Goal: Check status: Check status

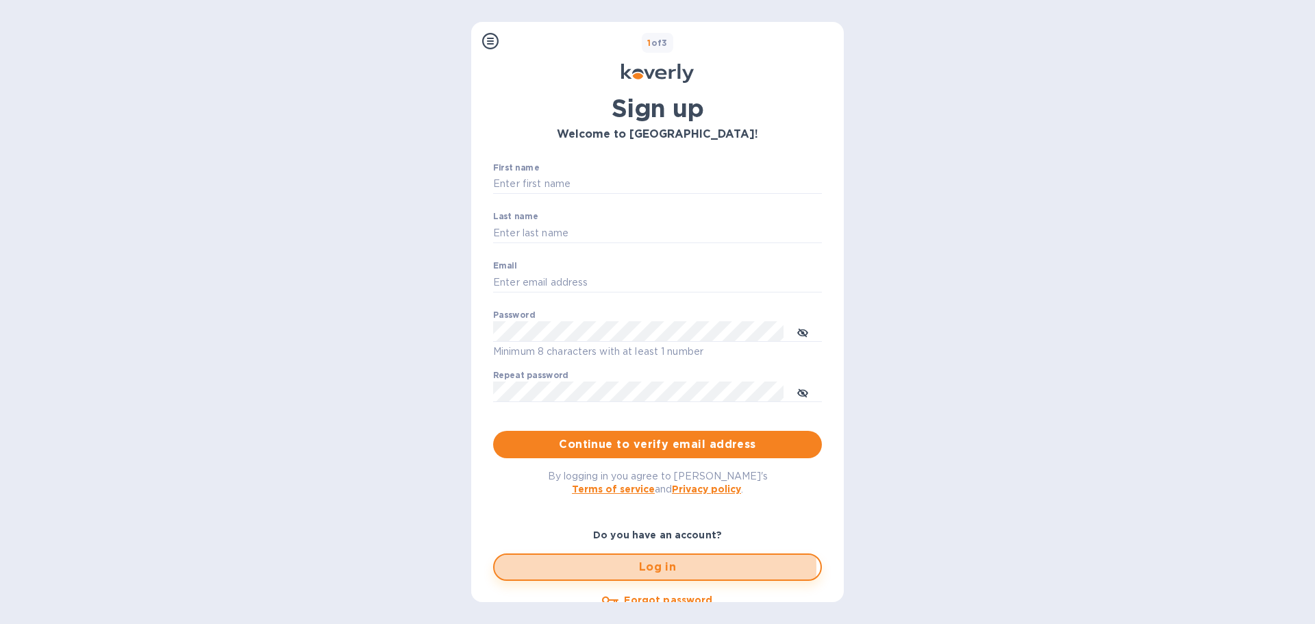
click at [610, 568] on span "Log in" at bounding box center [657, 567] width 304 height 16
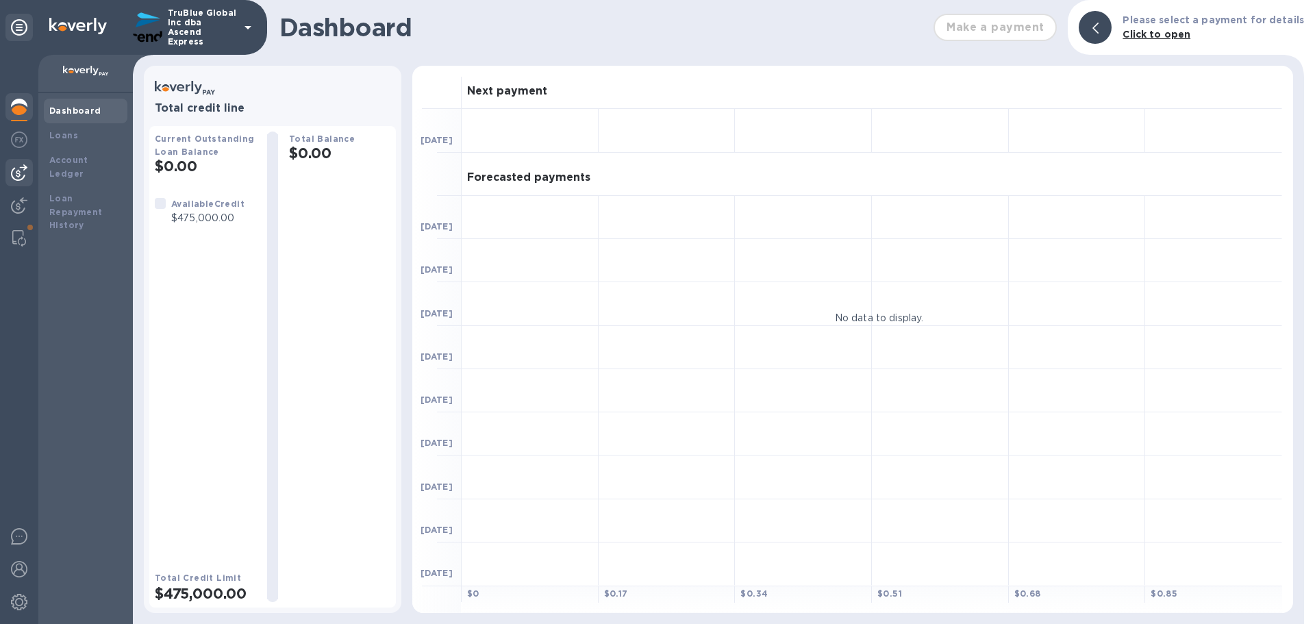
click at [18, 178] on img at bounding box center [19, 172] width 16 height 16
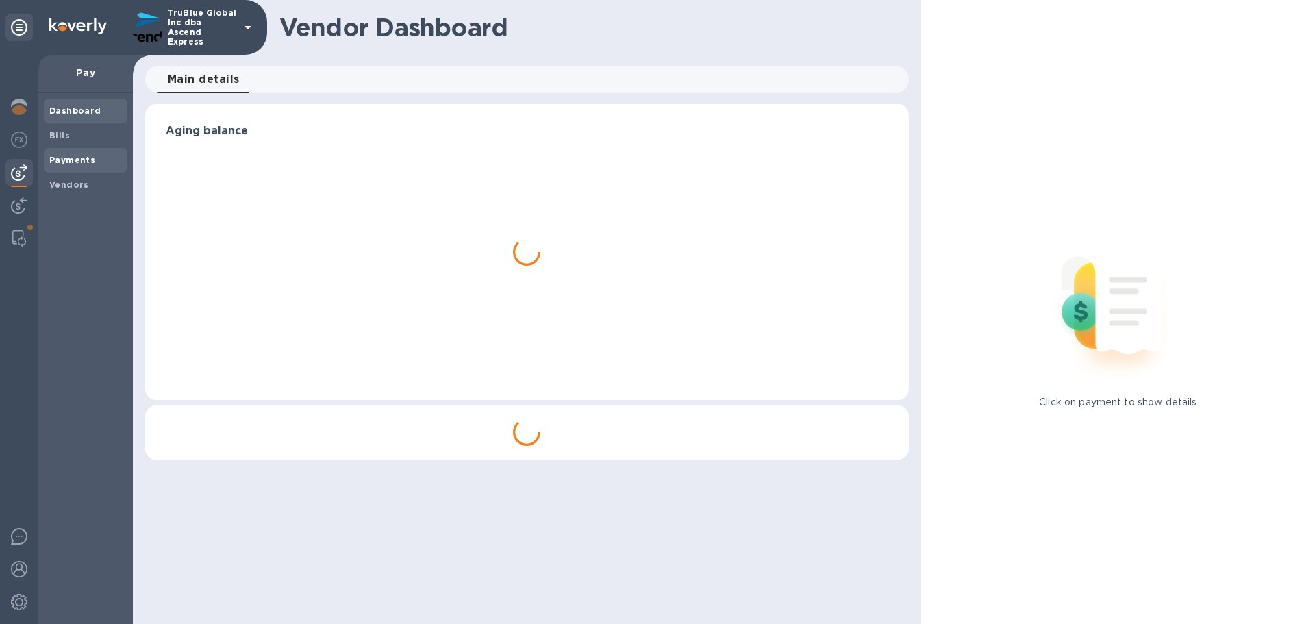
click at [62, 158] on b "Payments" at bounding box center [72, 160] width 46 height 10
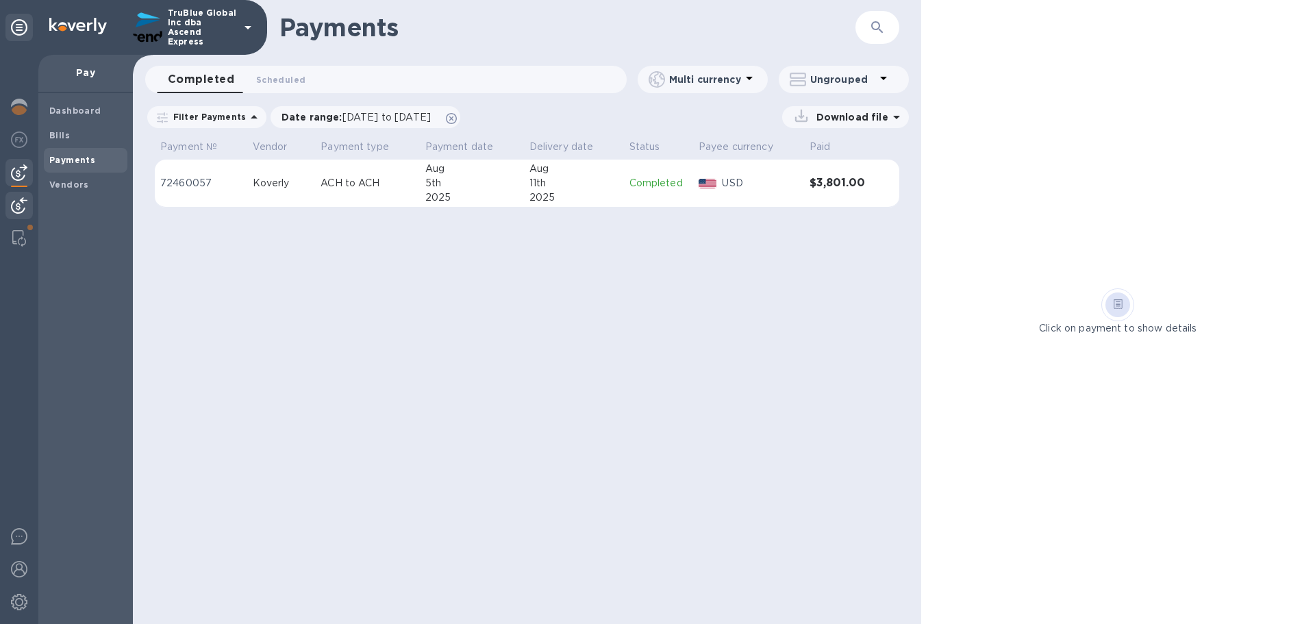
click at [18, 208] on img at bounding box center [19, 205] width 16 height 16
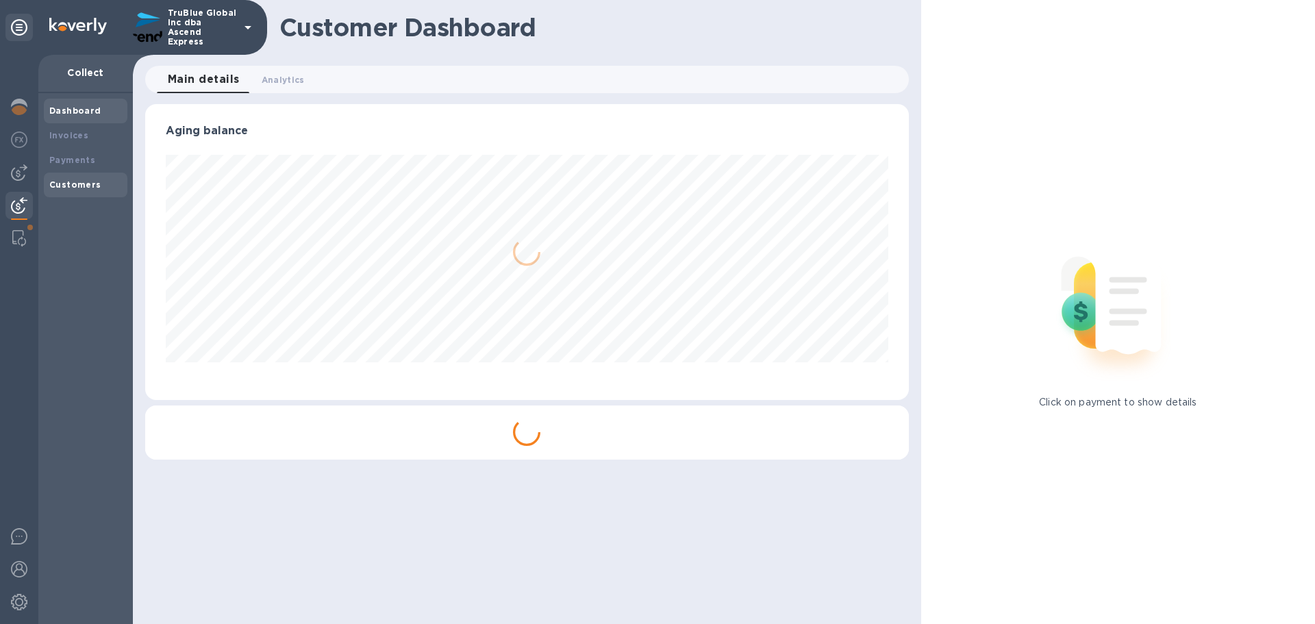
scroll to position [296, 763]
click at [65, 162] on b "Payments" at bounding box center [72, 160] width 46 height 10
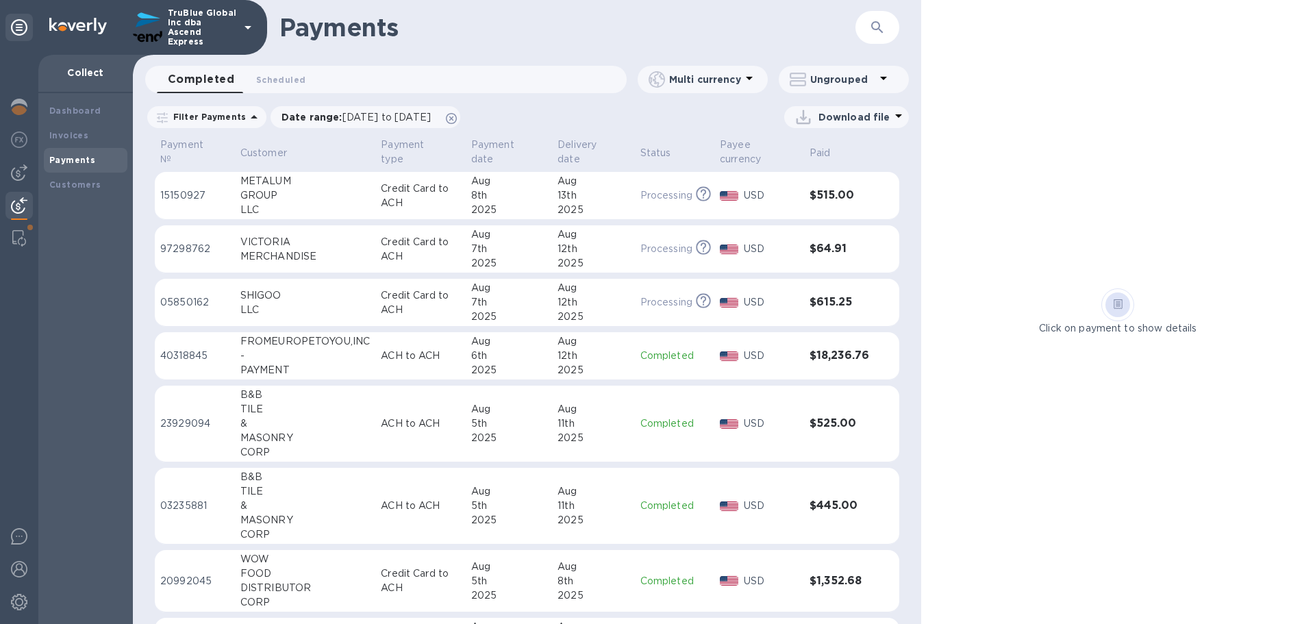
click at [874, 26] on icon "button" at bounding box center [877, 27] width 16 height 16
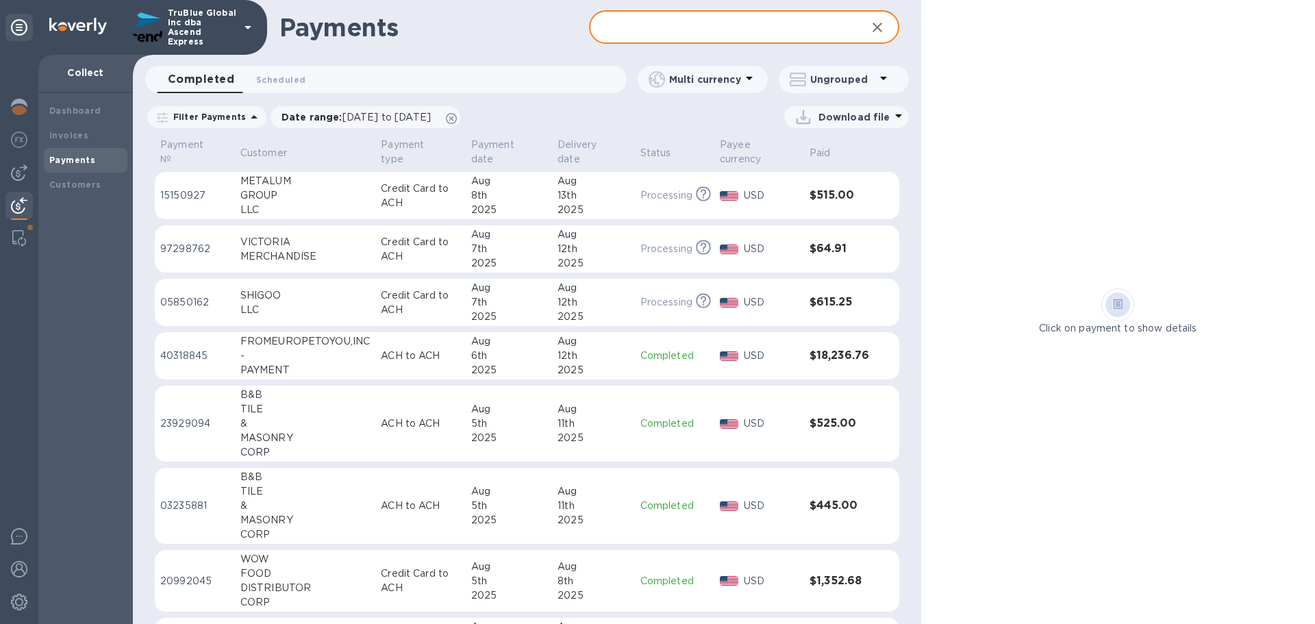
click at [627, 25] on input "text" at bounding box center [722, 28] width 266 height 34
paste input "COMMERCIA"
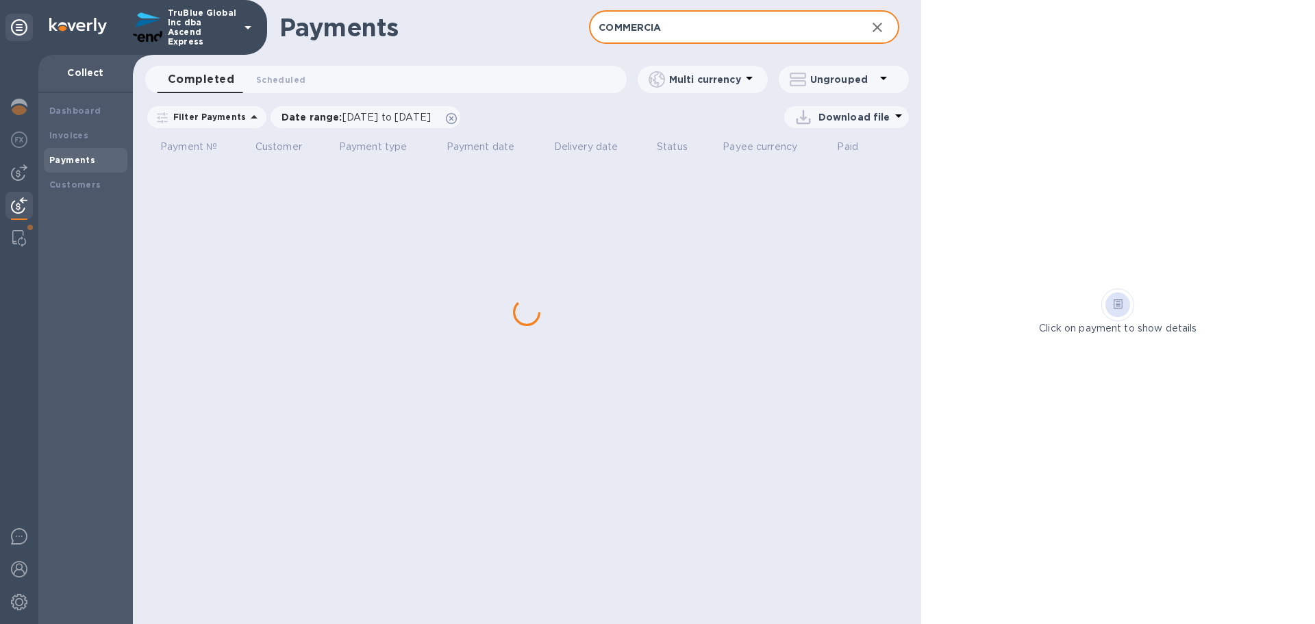
type input "COMMERCIA"
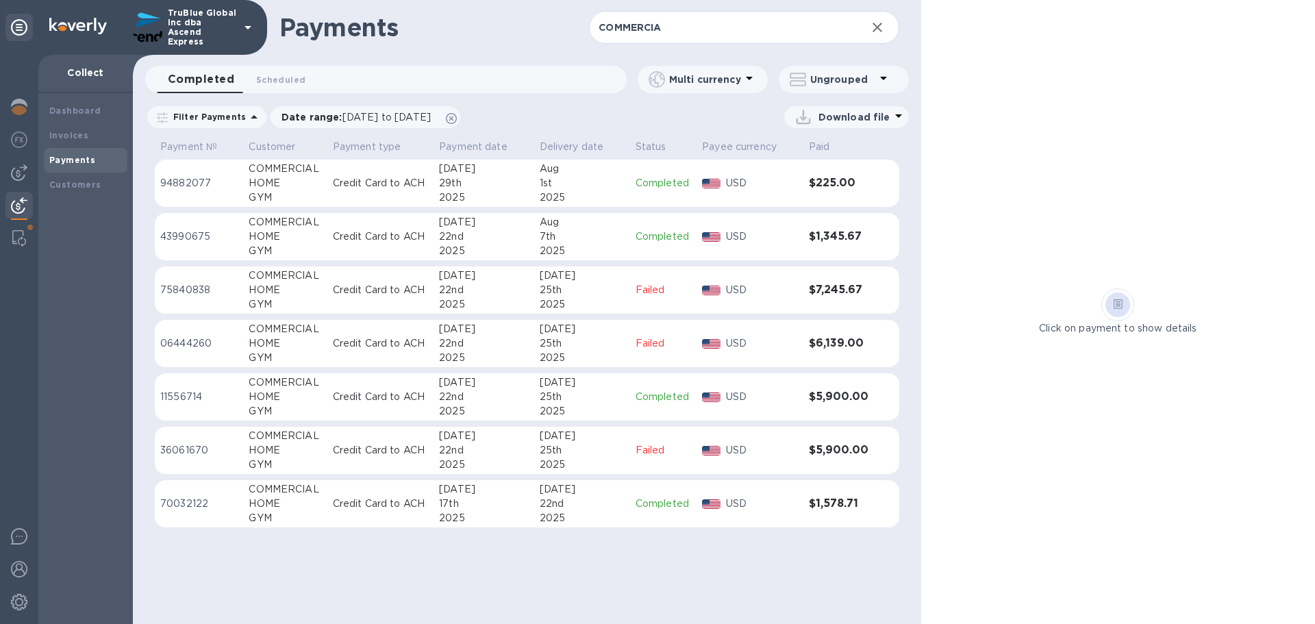
click at [175, 505] on p "70032122" at bounding box center [198, 504] width 77 height 14
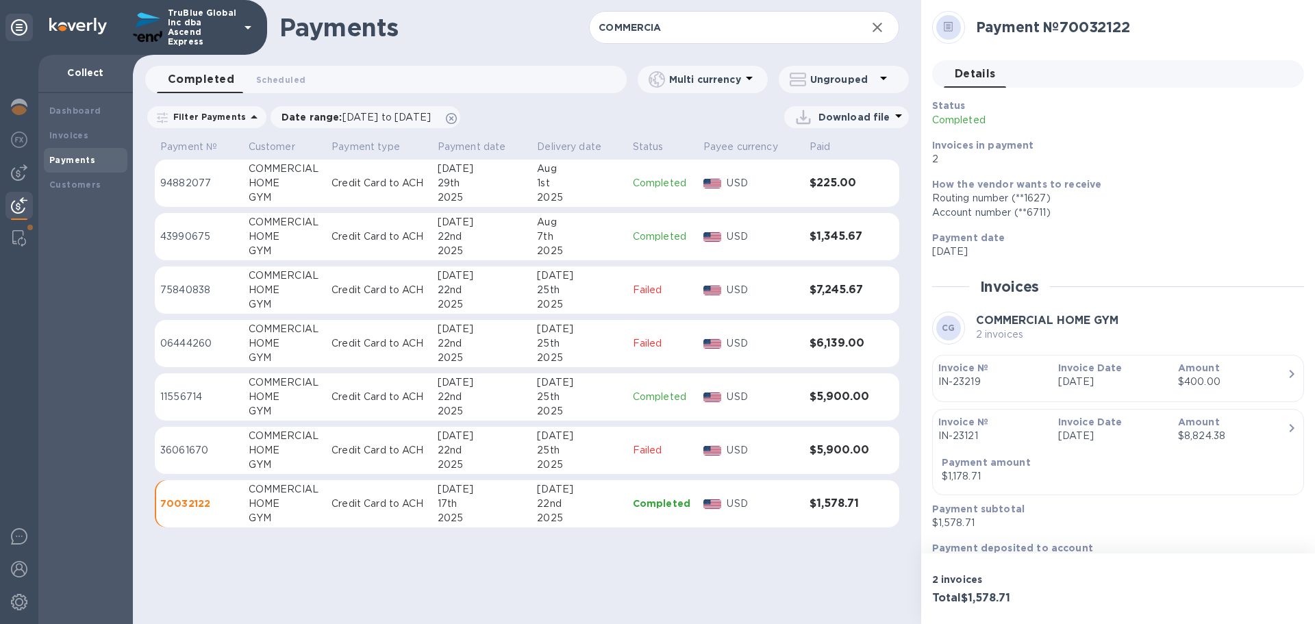
click at [179, 236] on p "43990675" at bounding box center [198, 236] width 77 height 14
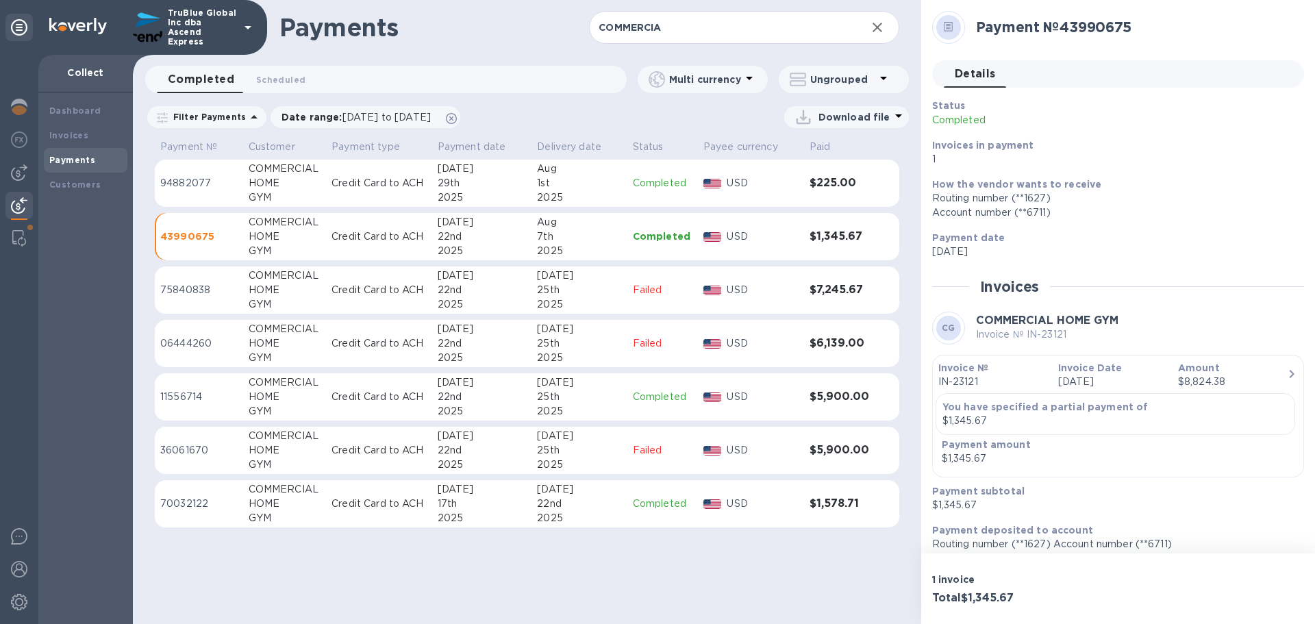
click at [16, 206] on img at bounding box center [19, 205] width 16 height 16
click at [276, 77] on span "Scheduled 0" at bounding box center [280, 80] width 49 height 14
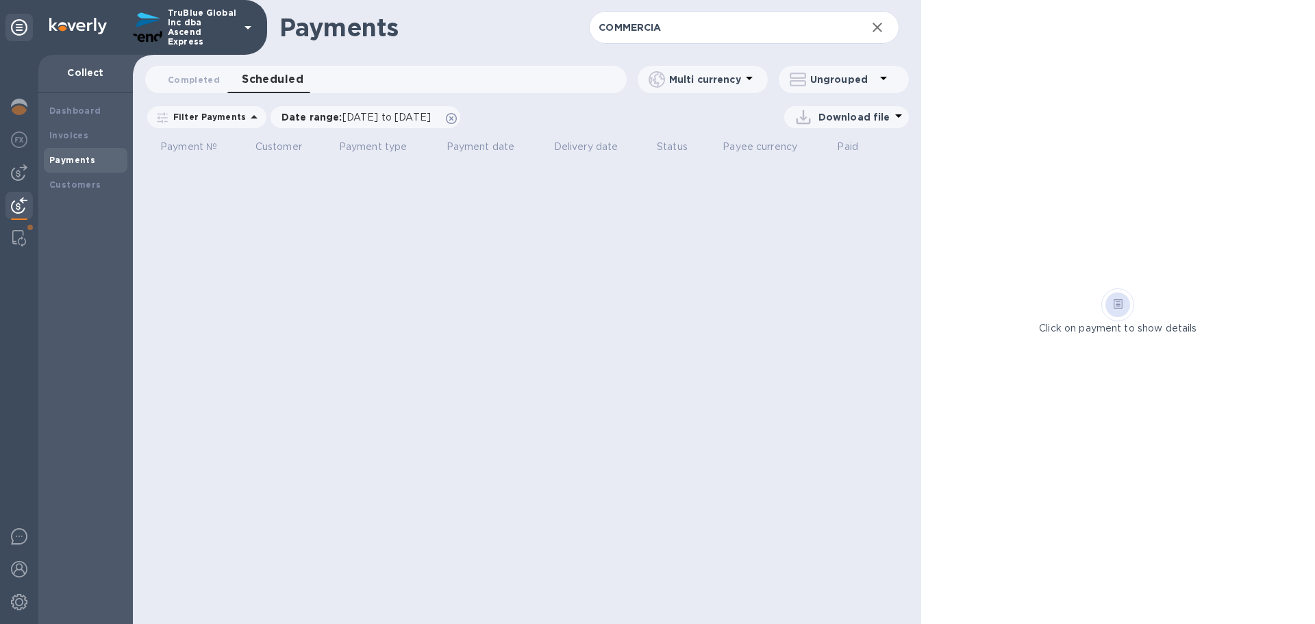
click at [65, 162] on b "Payments" at bounding box center [72, 160] width 46 height 10
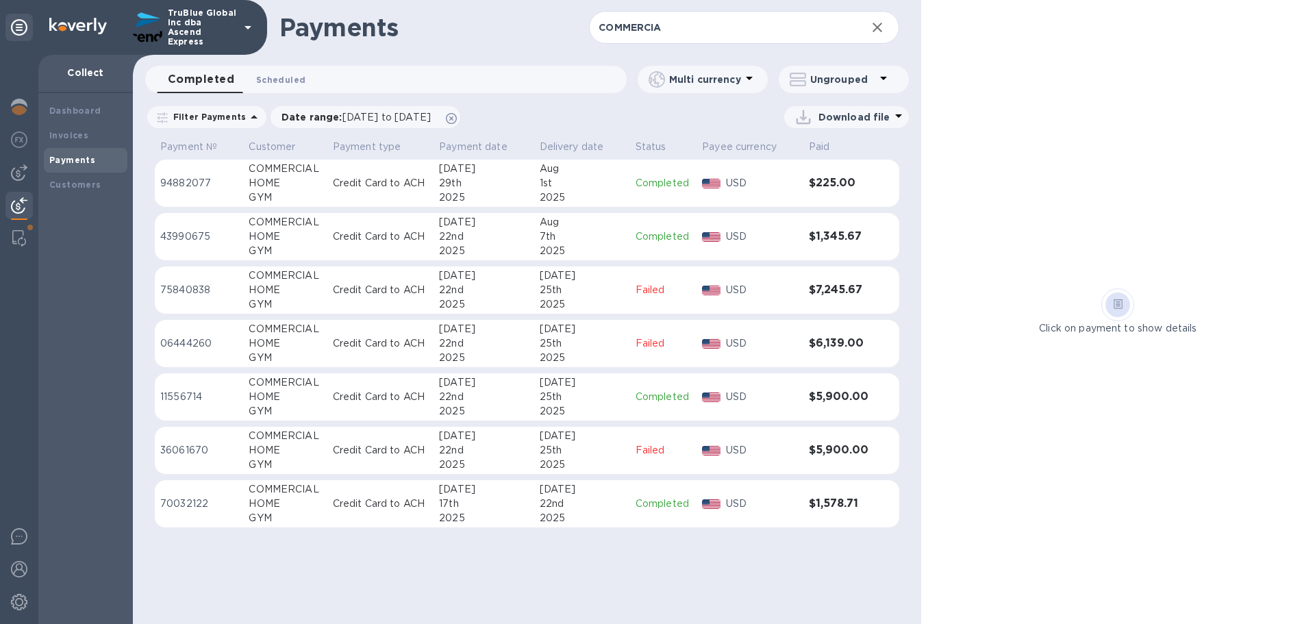
click at [275, 77] on span "Scheduled 0" at bounding box center [280, 80] width 49 height 14
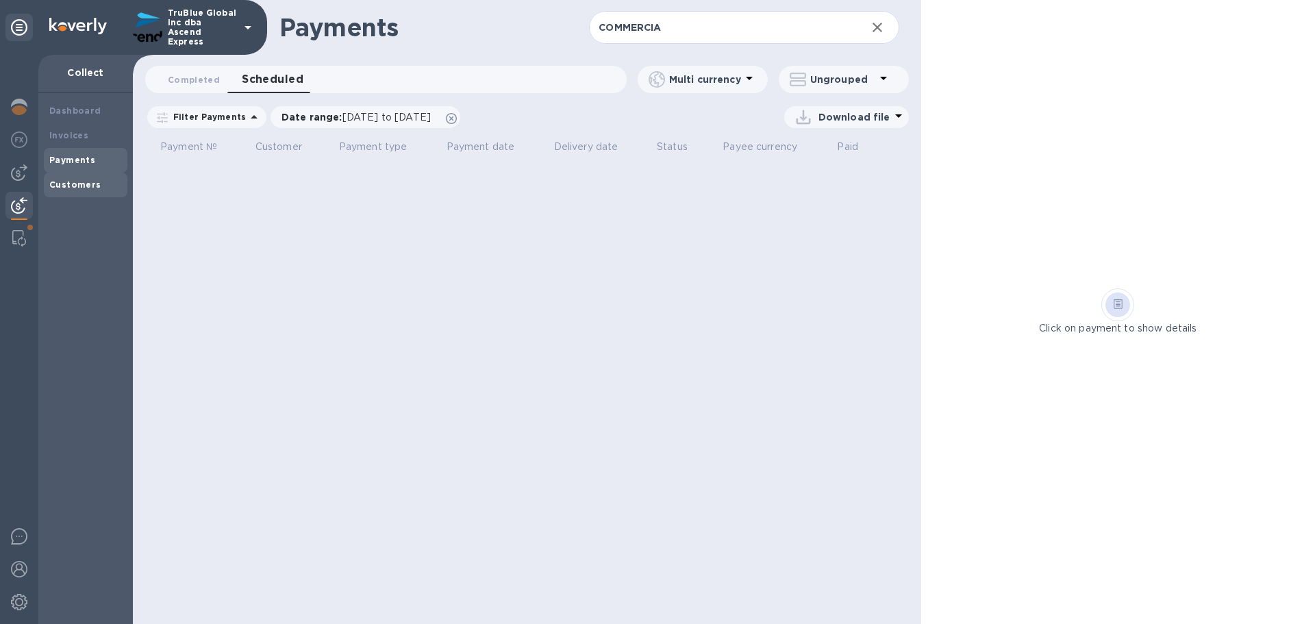
click at [73, 188] on b "Customers" at bounding box center [75, 184] width 52 height 10
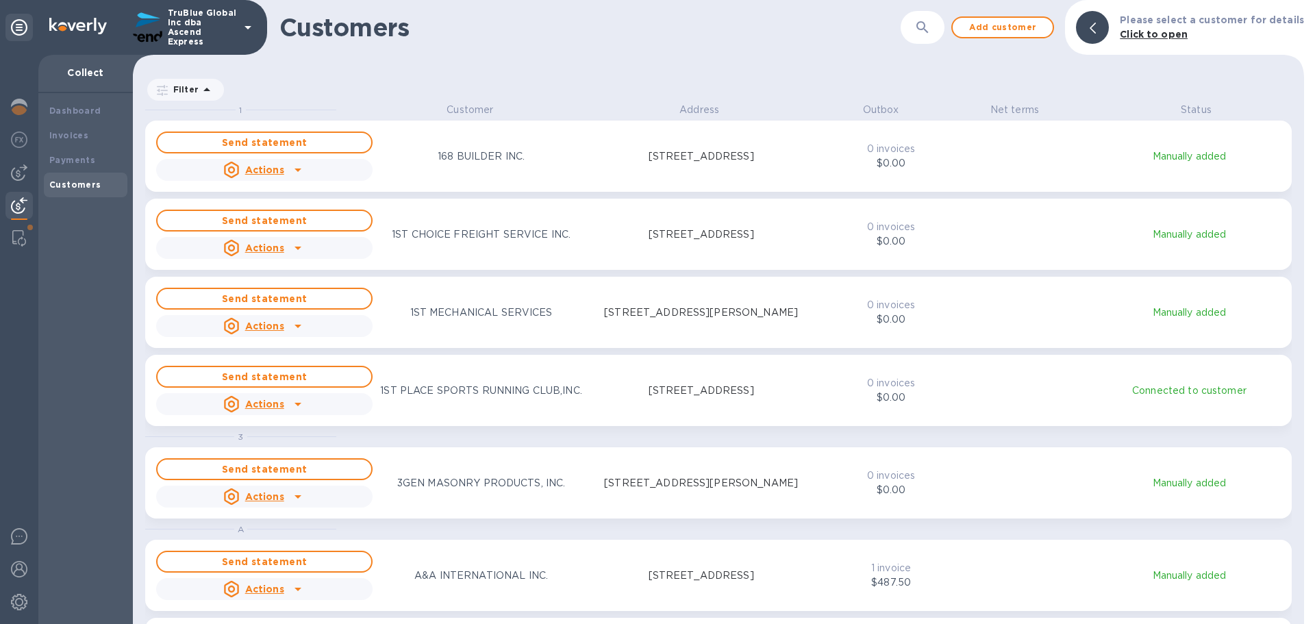
scroll to position [511, 1166]
click at [64, 162] on b "Payments" at bounding box center [72, 160] width 46 height 10
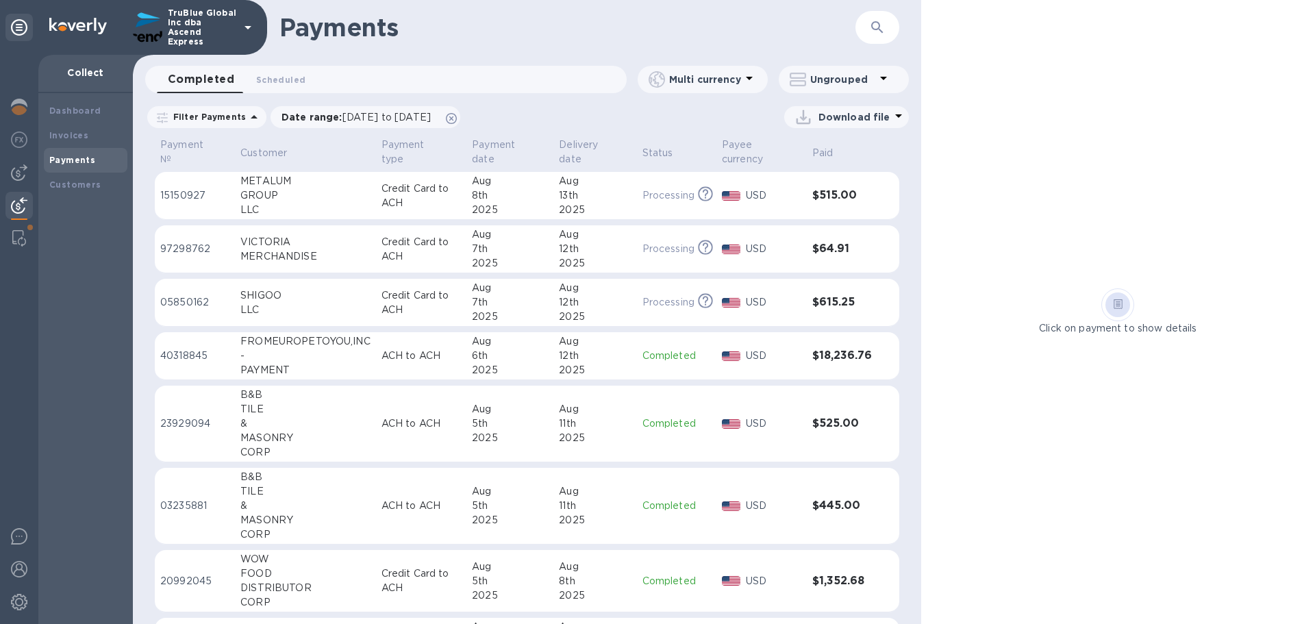
click at [181, 425] on p "23929094" at bounding box center [194, 423] width 69 height 14
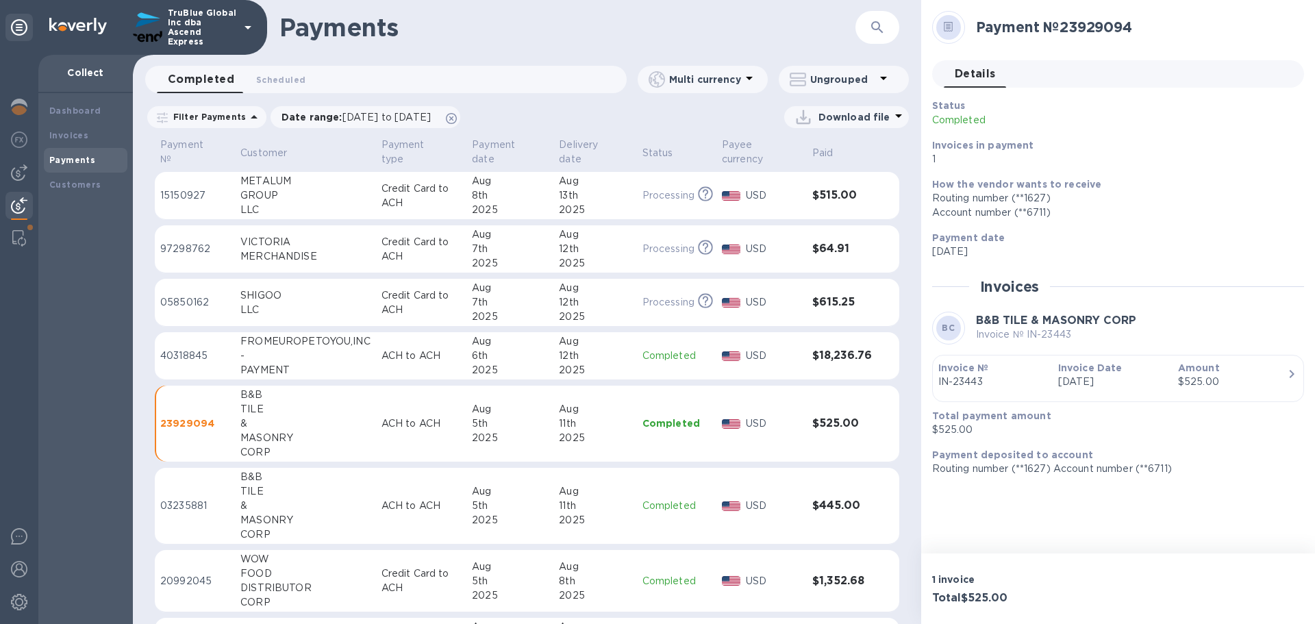
click at [183, 508] on p "03235881" at bounding box center [194, 506] width 69 height 14
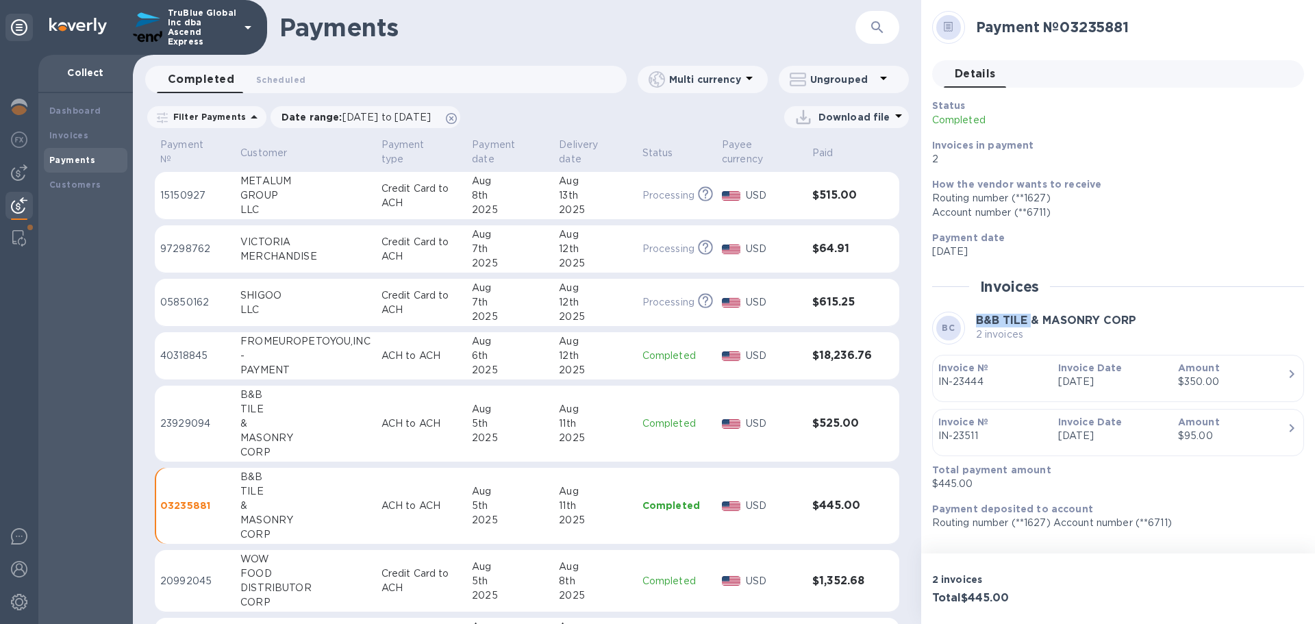
drag, startPoint x: 1030, startPoint y: 318, endPoint x: 975, endPoint y: 317, distance: 55.5
click at [975, 317] on div "BC B&B TILE & MASONRY CORP 2 invoices" at bounding box center [1118, 328] width 372 height 33
copy b "B&B TILE"
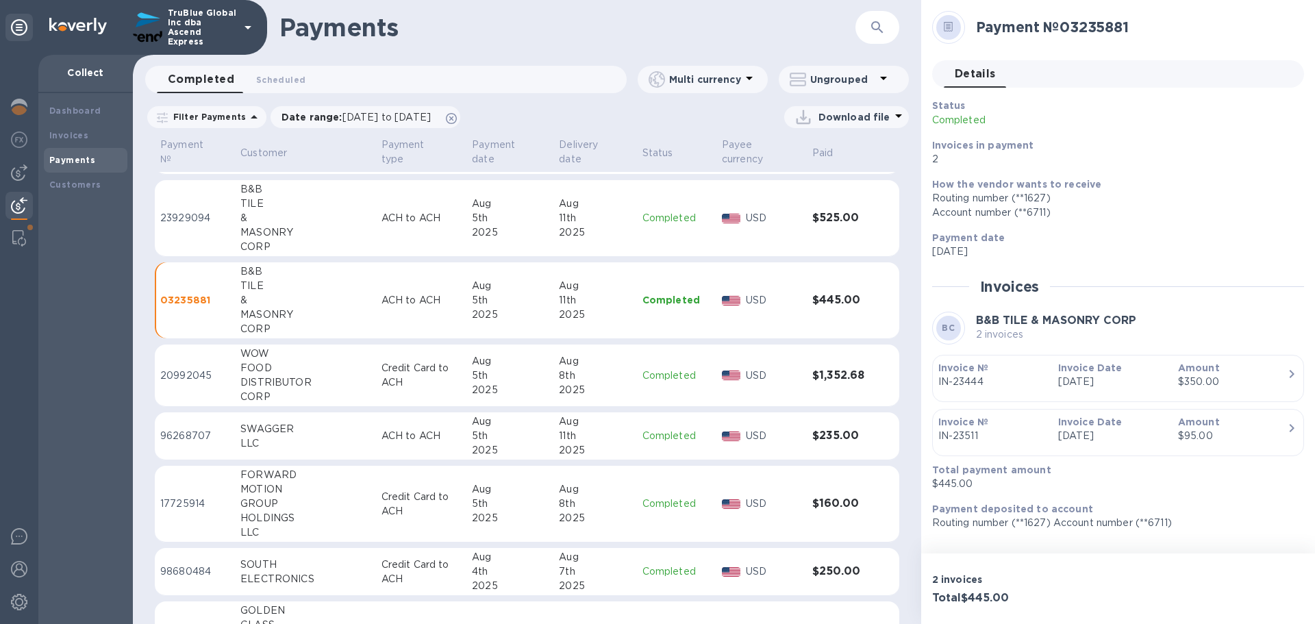
click at [188, 572] on p "98680484" at bounding box center [194, 571] width 69 height 14
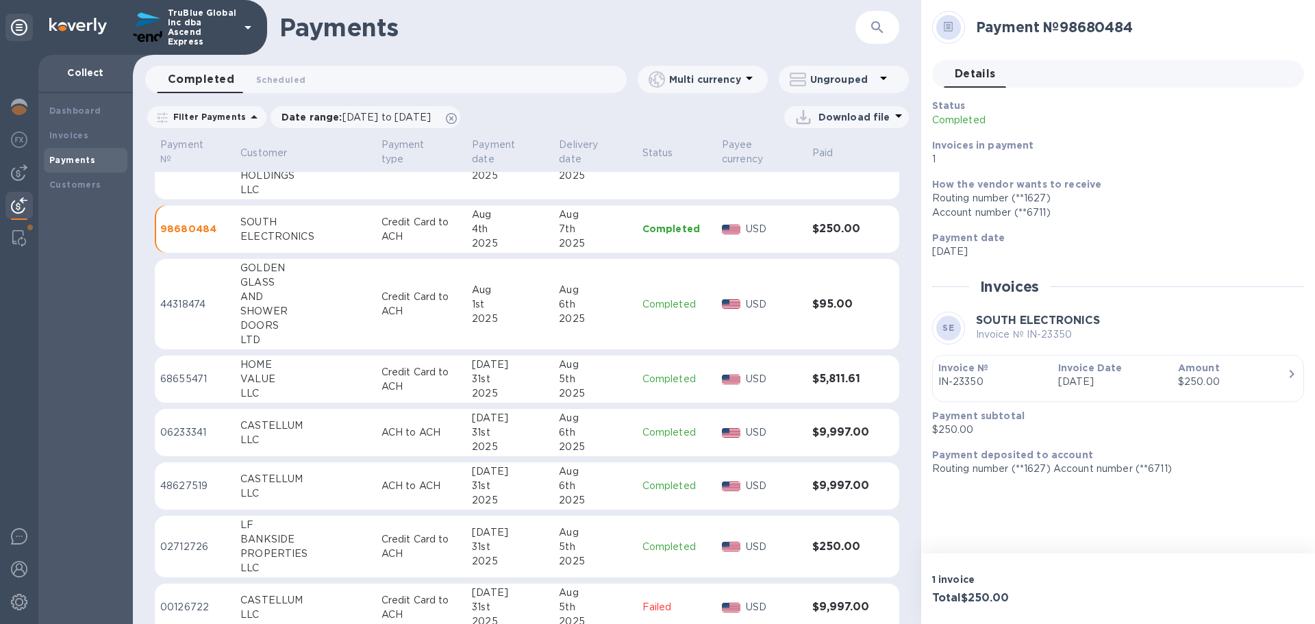
scroll to position [616, 0]
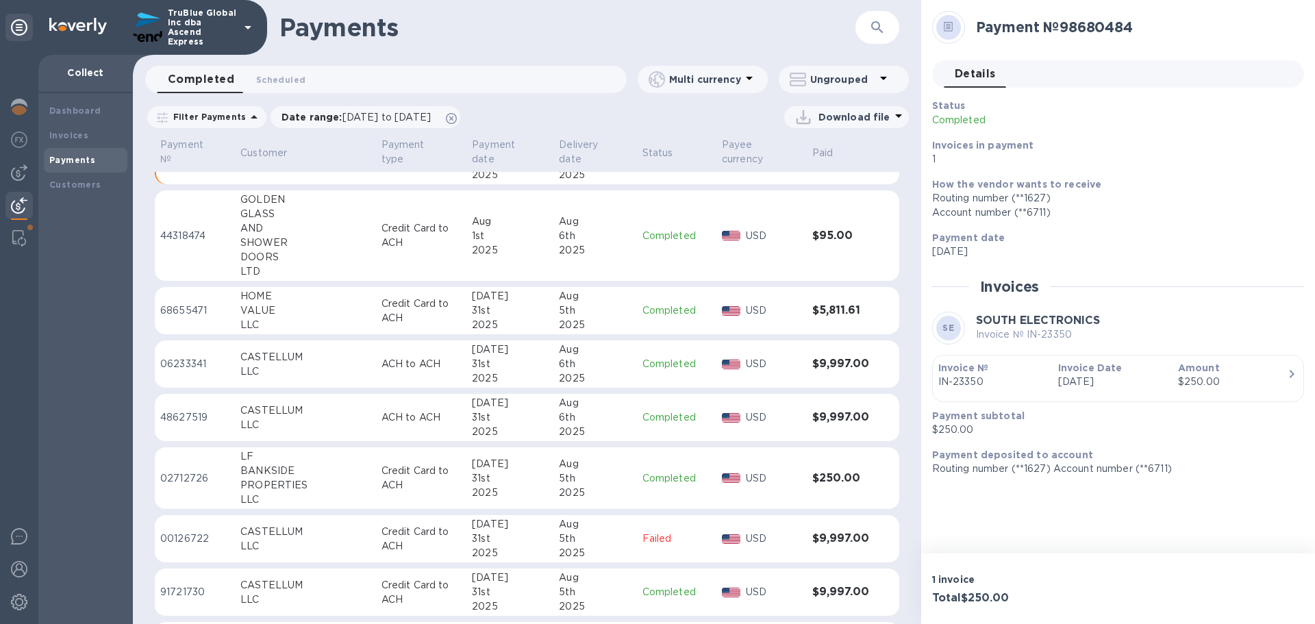
click at [165, 481] on p "02712726" at bounding box center [194, 478] width 69 height 14
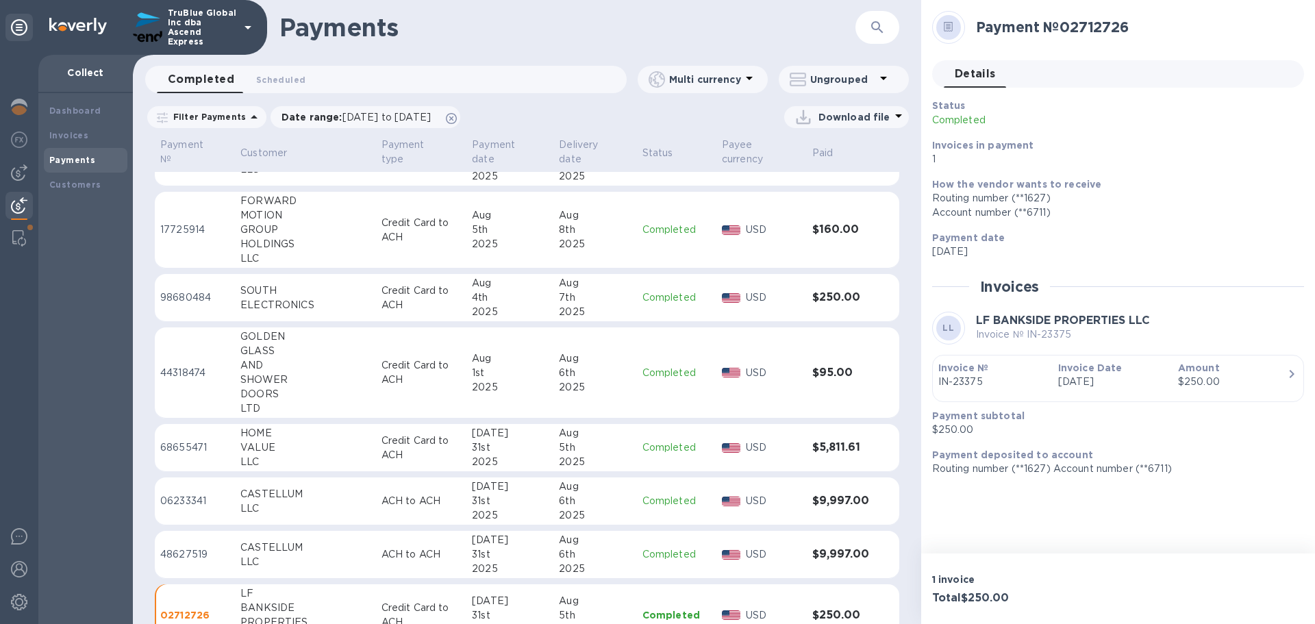
scroll to position [411, 0]
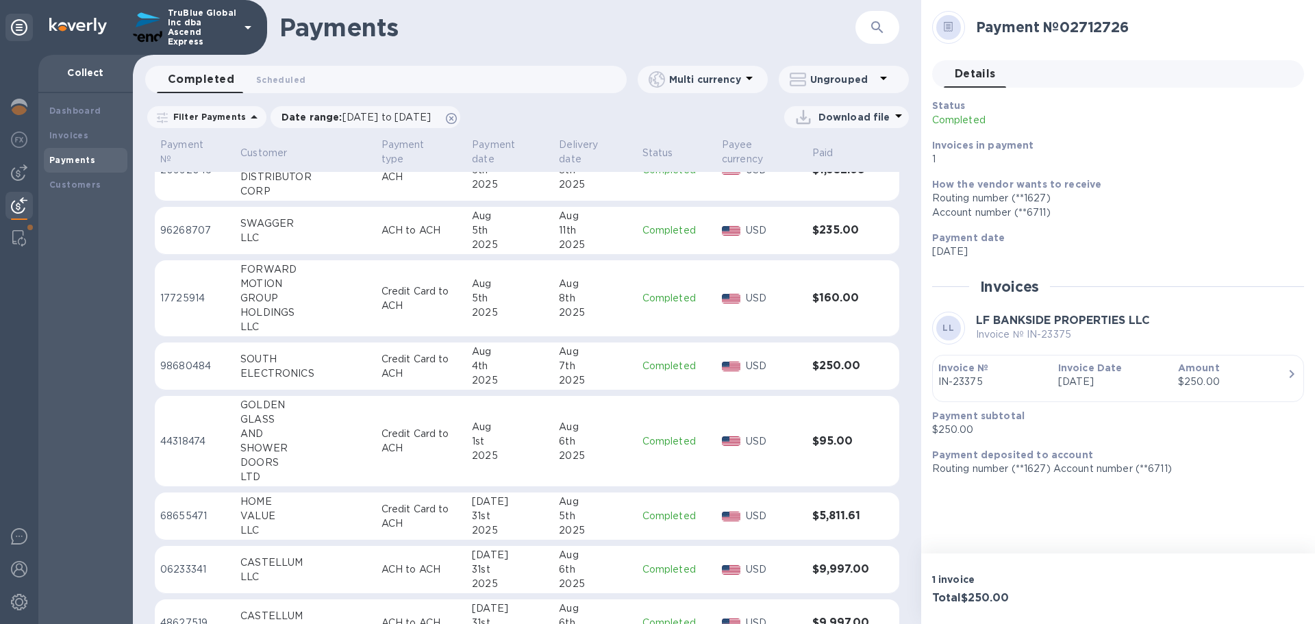
click at [182, 229] on p "96268707" at bounding box center [194, 230] width 69 height 14
